Goal: Task Accomplishment & Management: Manage account settings

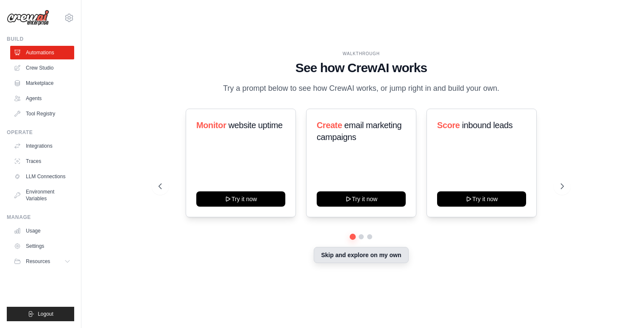
click at [341, 262] on button "Skip and explore on my own" at bounding box center [361, 255] width 95 height 16
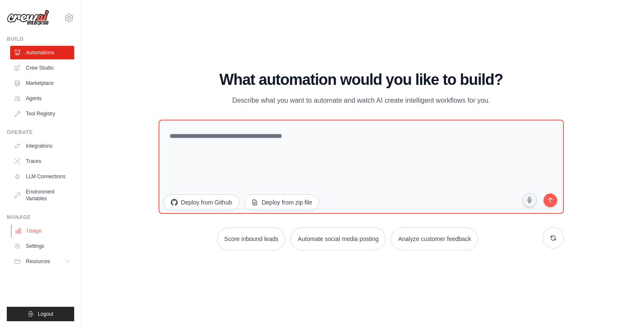
click at [28, 231] on link "Usage" at bounding box center [43, 231] width 64 height 14
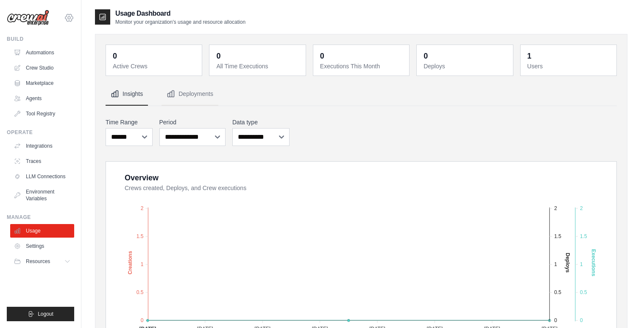
click at [70, 22] on div "a.alawshan@nuasecurity.com Settings" at bounding box center [40, 13] width 67 height 27
click at [70, 22] on icon at bounding box center [69, 18] width 10 height 10
click at [55, 59] on link "Settings" at bounding box center [69, 57] width 75 height 15
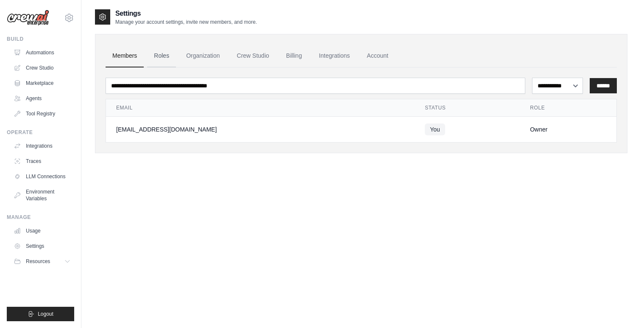
click at [150, 57] on link "Roles" at bounding box center [161, 56] width 29 height 23
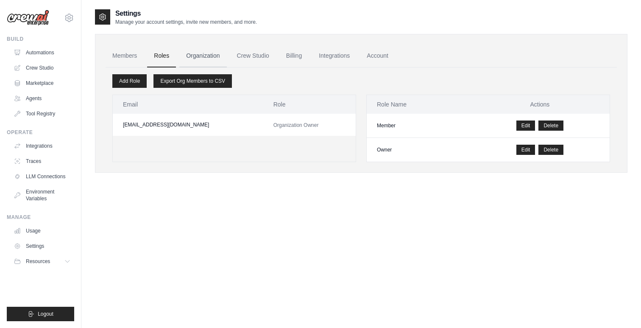
click at [209, 55] on link "Organization" at bounding box center [202, 56] width 47 height 23
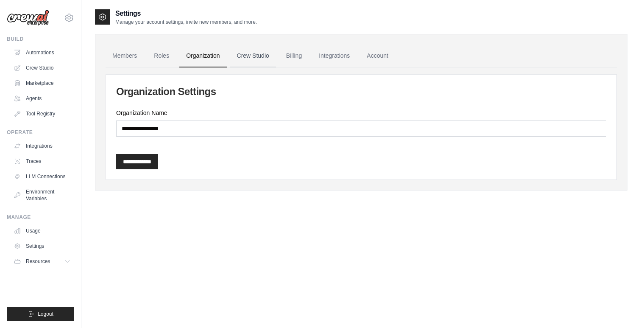
click at [250, 56] on link "Crew Studio" at bounding box center [253, 56] width 46 height 23
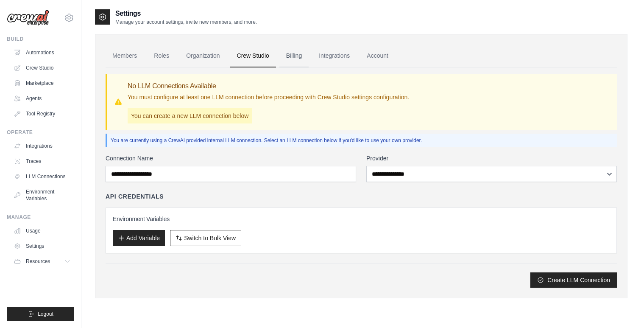
click at [292, 56] on link "Billing" at bounding box center [294, 56] width 29 height 23
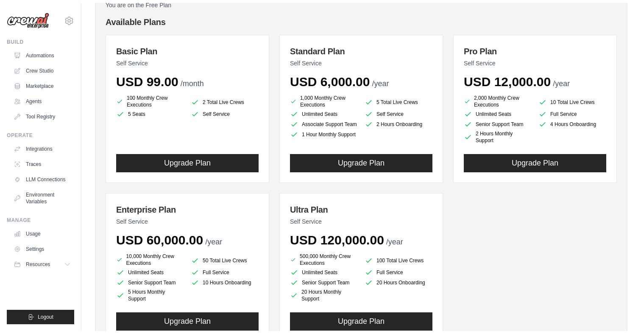
scroll to position [87, 0]
